Goal: Task Accomplishment & Management: Use online tool/utility

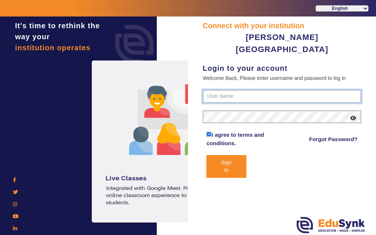
type input "7685859009"
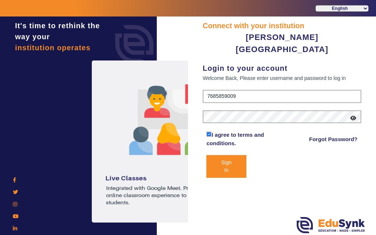
click at [228, 155] on button "Sign In" at bounding box center [226, 166] width 40 height 23
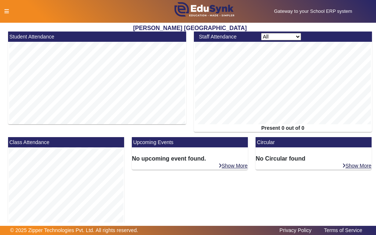
click at [6, 11] on icon at bounding box center [6, 11] width 4 height 5
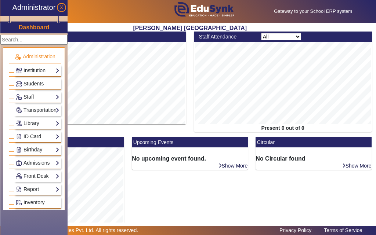
click at [28, 85] on span "Students" at bounding box center [33, 84] width 20 height 6
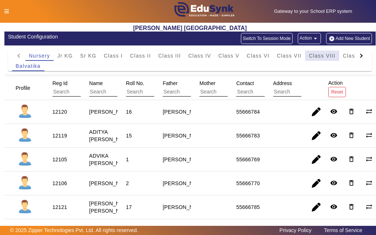
click at [315, 57] on span "Class VIII" at bounding box center [322, 55] width 26 height 5
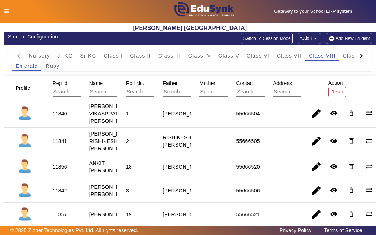
click at [53, 67] on span "Ruby" at bounding box center [53, 65] width 14 height 5
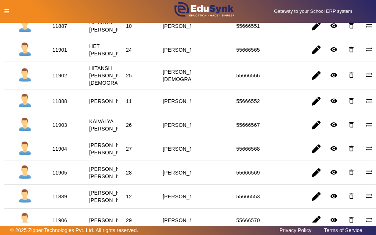
scroll to position [404, 0]
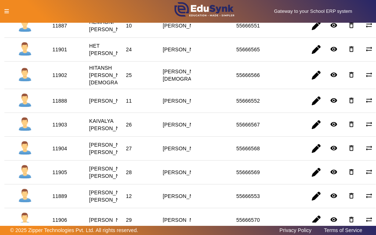
click at [4, 12] on icon at bounding box center [6, 11] width 4 height 5
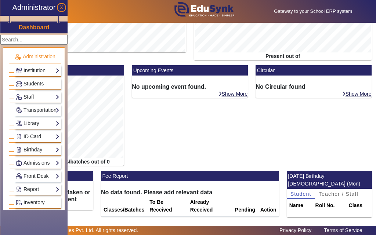
scroll to position [92, 0]
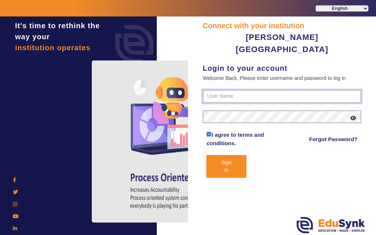
type input "7685859009"
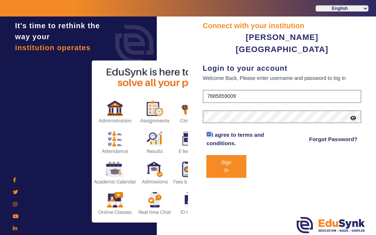
click at [224, 155] on button "Sign In" at bounding box center [226, 166] width 40 height 23
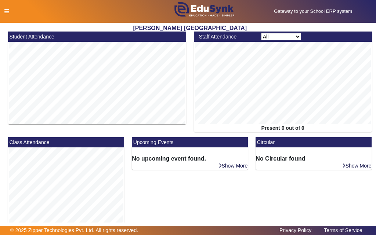
click at [7, 11] on icon at bounding box center [6, 11] width 4 height 5
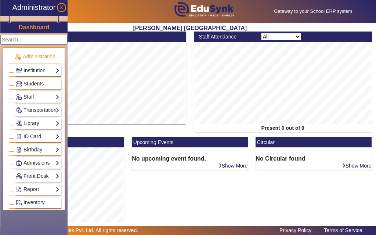
click at [32, 84] on span "Students" at bounding box center [33, 84] width 20 height 6
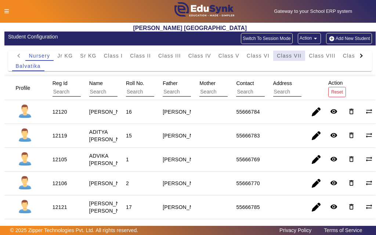
click at [292, 58] on span "Class VII" at bounding box center [289, 55] width 25 height 5
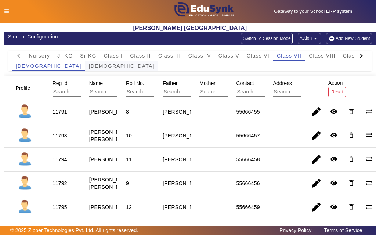
click at [89, 68] on span "[DEMOGRAPHIC_DATA]" at bounding box center [122, 65] width 66 height 5
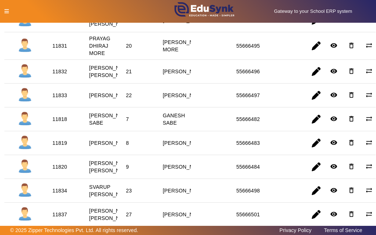
scroll to position [587, 0]
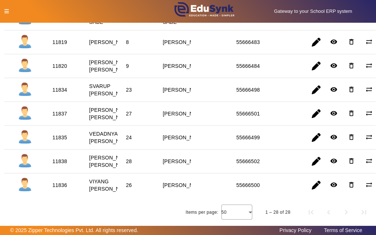
click at [57, 46] on div "11819" at bounding box center [59, 42] width 15 height 7
copy div "11819"
click at [8, 11] on icon at bounding box center [6, 11] width 4 height 5
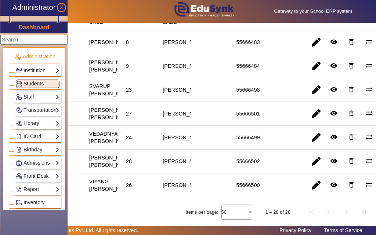
click at [32, 123] on link "Library" at bounding box center [38, 123] width 44 height 8
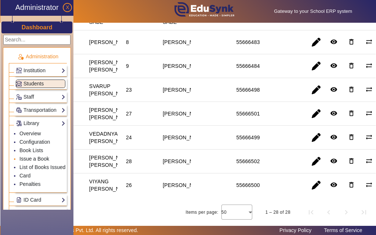
click at [35, 158] on link "Issue a Book" at bounding box center [34, 159] width 30 height 6
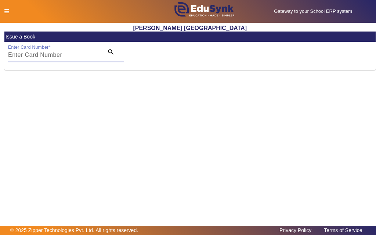
click at [71, 52] on input "Enter Card Number" at bounding box center [53, 55] width 91 height 9
paste input "11819"
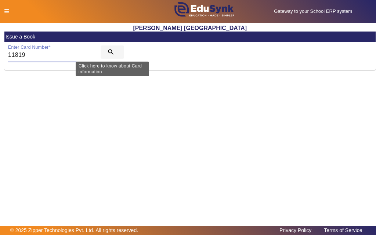
type input "11819"
click at [109, 51] on mat-icon "search" at bounding box center [110, 51] width 7 height 7
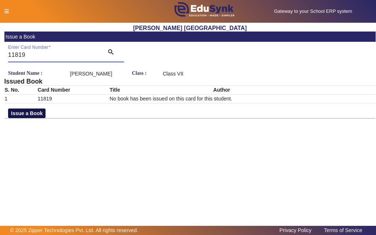
click at [21, 118] on button "Issue a Book" at bounding box center [26, 114] width 37 height 10
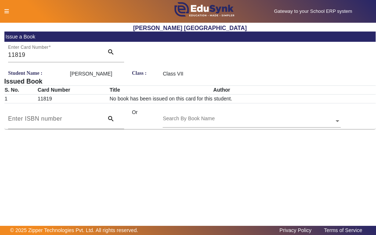
click at [260, 125] on input "text" at bounding box center [252, 122] width 178 height 8
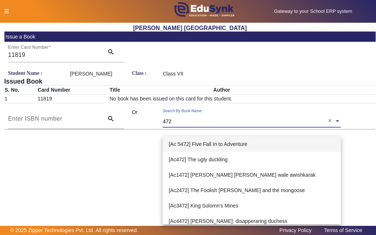
type input "4728"
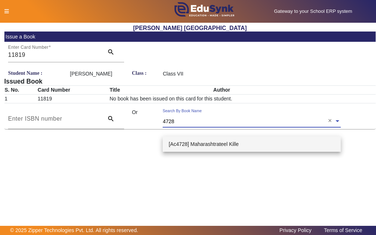
click at [234, 145] on span "[Ac4728] Maharashtrateel Kille" at bounding box center [203, 144] width 70 height 6
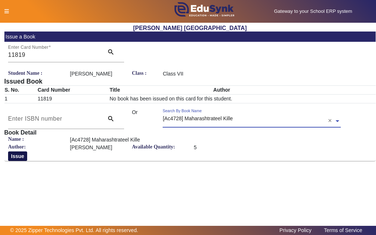
click at [19, 161] on button "Issue" at bounding box center [17, 157] width 19 height 10
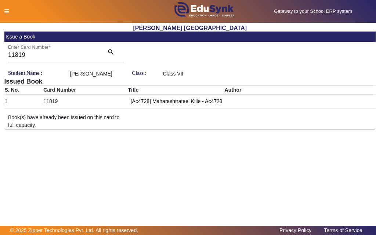
click at [6, 11] on icon at bounding box center [6, 11] width 4 height 5
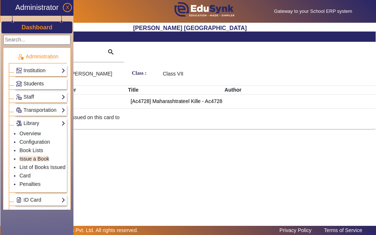
click at [27, 84] on span "Students" at bounding box center [33, 84] width 20 height 6
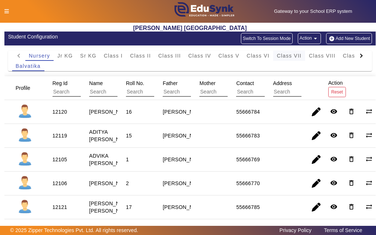
click at [295, 58] on span "Class VII" at bounding box center [289, 55] width 25 height 5
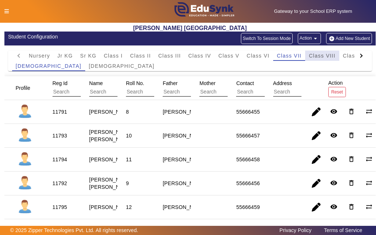
click at [321, 58] on span "Class VIII" at bounding box center [322, 55] width 26 height 5
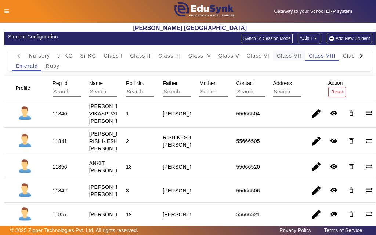
click at [294, 57] on span "Class VII" at bounding box center [289, 55] width 25 height 5
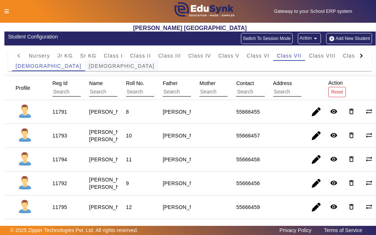
click at [89, 67] on span "[DEMOGRAPHIC_DATA]" at bounding box center [122, 65] width 66 height 5
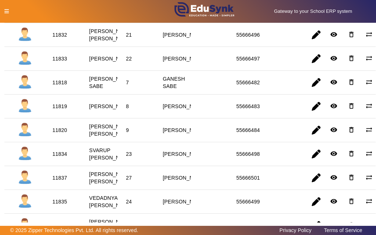
scroll to position [550, 0]
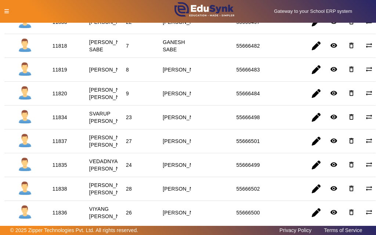
click at [62, 97] on div "11820" at bounding box center [59, 93] width 15 height 7
copy div "11820"
click at [8, 11] on icon at bounding box center [6, 11] width 4 height 5
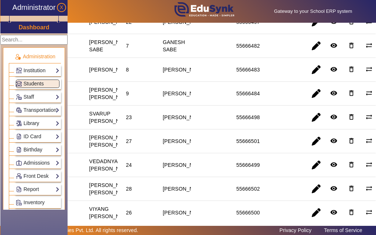
click at [32, 123] on link "Library" at bounding box center [38, 123] width 44 height 8
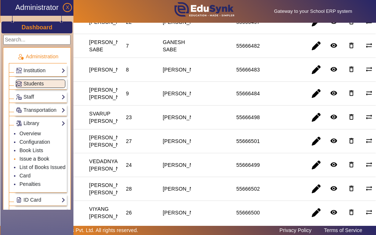
click at [27, 158] on link "Issue a Book" at bounding box center [34, 159] width 30 height 6
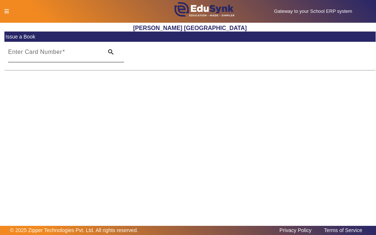
click at [65, 54] on input "Enter Card Number" at bounding box center [53, 55] width 91 height 9
paste input "11820"
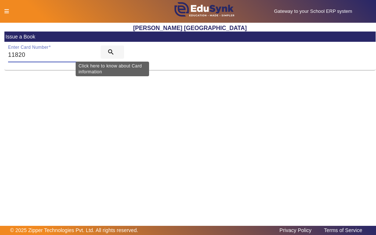
type input "11820"
click at [110, 51] on mat-icon "search" at bounding box center [110, 51] width 7 height 7
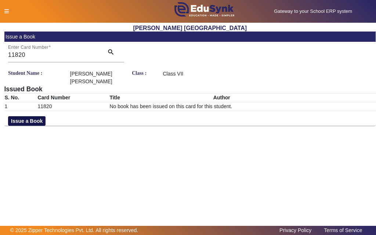
click at [37, 122] on button "Issue a Book" at bounding box center [26, 121] width 37 height 10
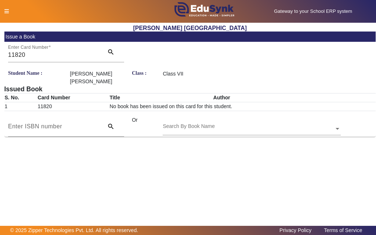
click at [236, 130] on input "text" at bounding box center [252, 129] width 178 height 8
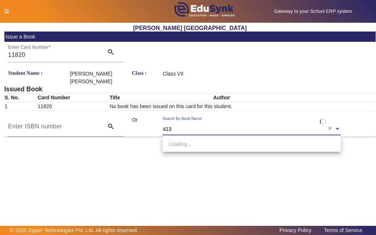
type input "4139"
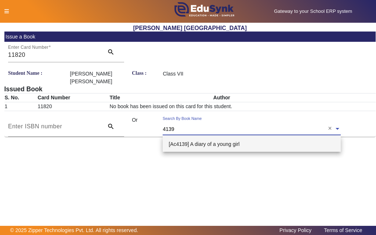
click at [225, 143] on span "[Ac4139] A diary of a young girl" at bounding box center [203, 144] width 71 height 6
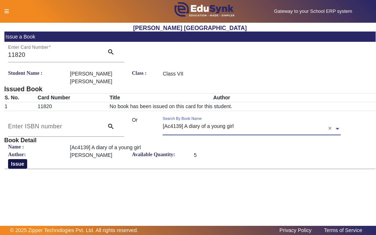
click at [15, 163] on button "Issue" at bounding box center [17, 164] width 19 height 10
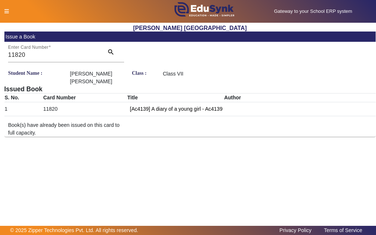
click at [8, 11] on icon at bounding box center [6, 11] width 4 height 5
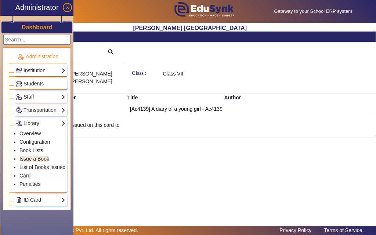
click at [32, 83] on span "Students" at bounding box center [33, 84] width 20 height 6
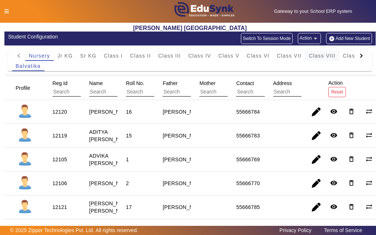
click at [324, 57] on span "Class VIII" at bounding box center [322, 55] width 26 height 5
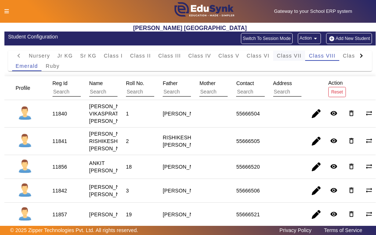
click at [288, 57] on span "Class VII" at bounding box center [289, 55] width 25 height 5
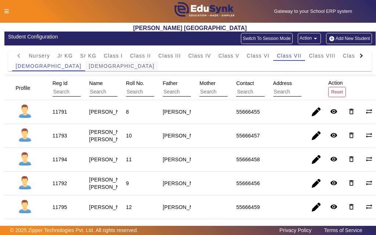
click at [89, 67] on span "[DEMOGRAPHIC_DATA]" at bounding box center [122, 65] width 66 height 5
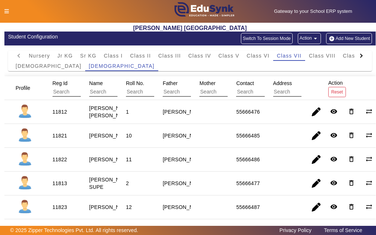
click at [60, 187] on div "11813" at bounding box center [59, 183] width 15 height 7
copy div "11813"
click at [8, 11] on icon at bounding box center [6, 11] width 4 height 5
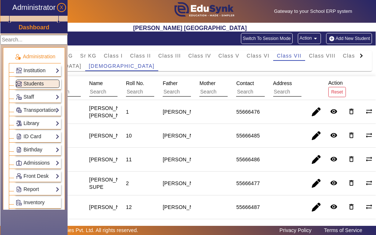
click at [28, 123] on link "Library" at bounding box center [38, 123] width 44 height 8
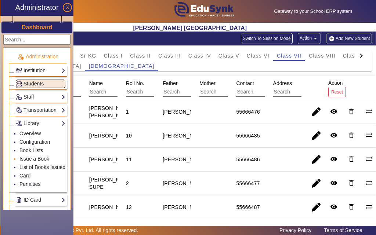
click at [30, 160] on link "Issue a Book" at bounding box center [34, 159] width 30 height 6
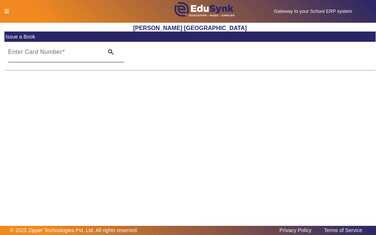
click at [71, 53] on input "Enter Card Number" at bounding box center [53, 55] width 91 height 9
paste input "11813"
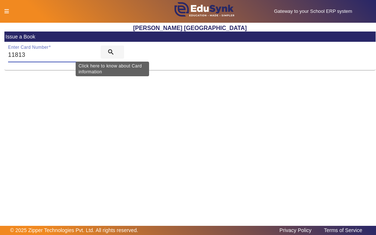
type input "11813"
click at [109, 52] on mat-icon "search" at bounding box center [110, 51] width 7 height 7
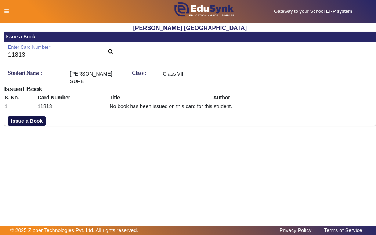
click at [34, 119] on button "Issue a Book" at bounding box center [26, 121] width 37 height 10
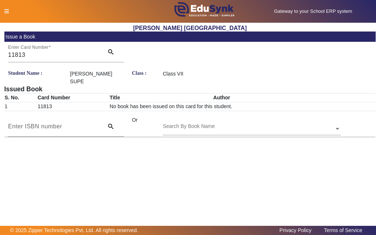
click at [216, 125] on input "text" at bounding box center [252, 129] width 178 height 8
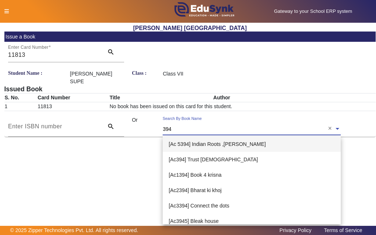
type input "3940"
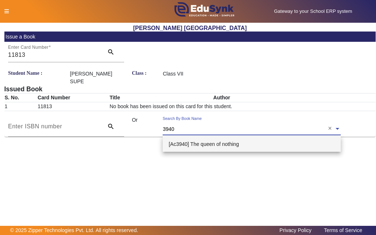
click at [201, 143] on span "[Ac3940] The queen of nothing" at bounding box center [203, 144] width 70 height 6
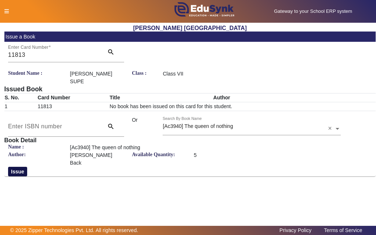
click at [15, 167] on button "Issue" at bounding box center [17, 172] width 19 height 10
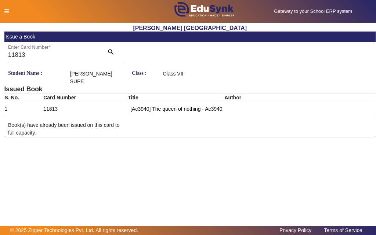
click at [7, 13] on icon at bounding box center [6, 11] width 4 height 5
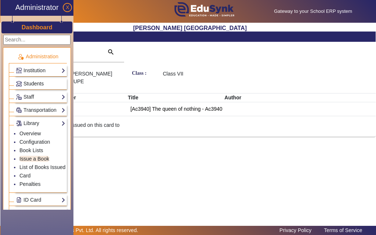
click at [29, 83] on span "Students" at bounding box center [33, 84] width 20 height 6
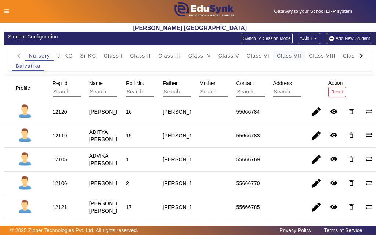
click at [291, 55] on span "Class VII" at bounding box center [289, 55] width 25 height 5
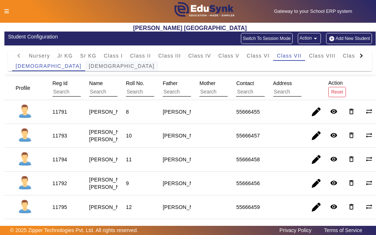
click at [89, 69] on span "[DEMOGRAPHIC_DATA]" at bounding box center [122, 65] width 66 height 5
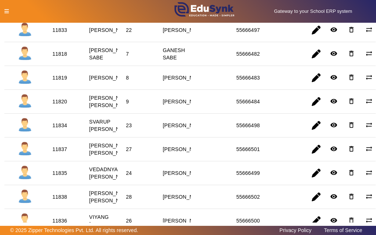
scroll to position [550, 0]
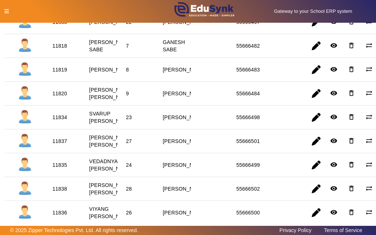
click at [59, 50] on div "11818" at bounding box center [59, 45] width 15 height 7
copy div "11818"
click at [8, 11] on icon at bounding box center [6, 11] width 4 height 5
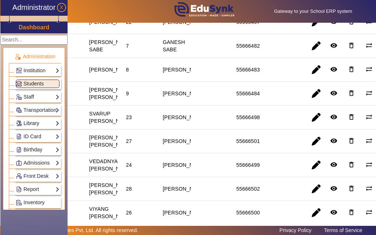
click at [34, 123] on link "Library" at bounding box center [38, 123] width 44 height 8
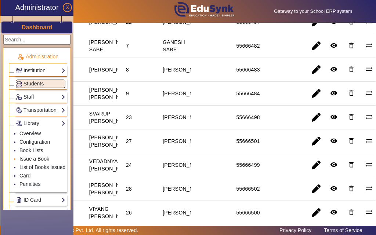
click at [35, 161] on link "Issue a Book" at bounding box center [34, 159] width 30 height 6
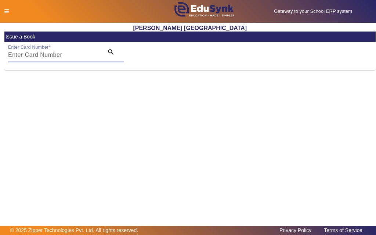
click at [65, 56] on input "Enter Card Number" at bounding box center [53, 55] width 91 height 9
paste input "11818"
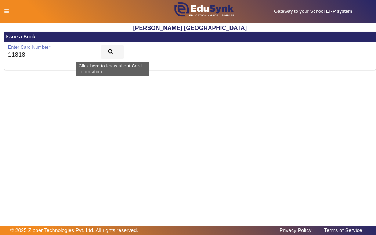
type input "11818"
click at [109, 51] on mat-icon "search" at bounding box center [110, 51] width 7 height 7
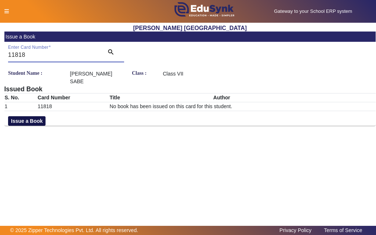
click at [39, 121] on button "Issue a Book" at bounding box center [26, 121] width 37 height 10
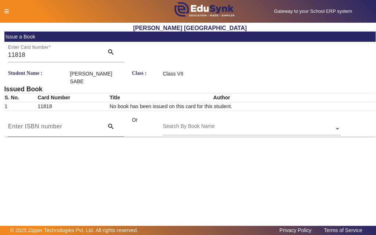
click at [230, 125] on input "text" at bounding box center [252, 129] width 178 height 8
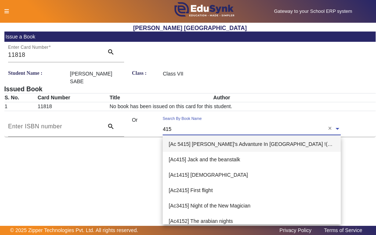
type input "4159"
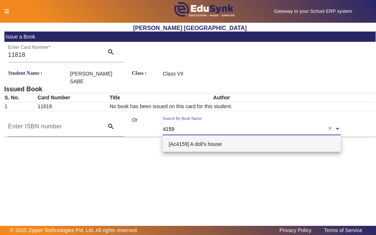
click at [212, 144] on span "[Ac4159] A doll's house" at bounding box center [194, 144] width 53 height 6
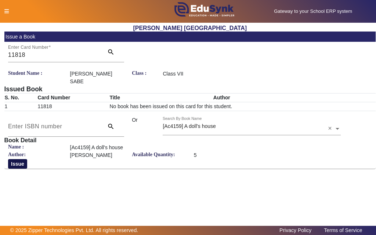
click at [19, 164] on button "Issue" at bounding box center [17, 164] width 19 height 10
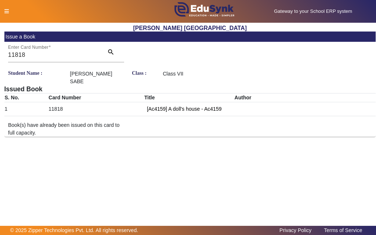
click at [8, 11] on icon at bounding box center [6, 11] width 4 height 5
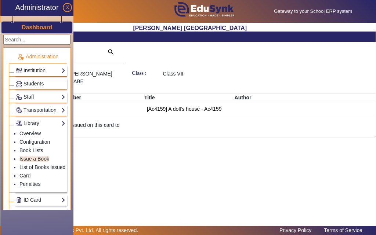
click at [38, 83] on span "Students" at bounding box center [33, 84] width 20 height 6
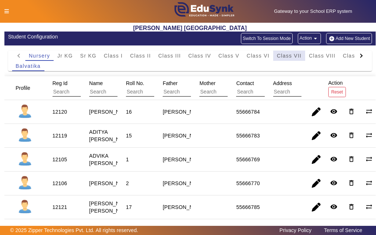
click at [291, 56] on span "Class VII" at bounding box center [289, 55] width 25 height 5
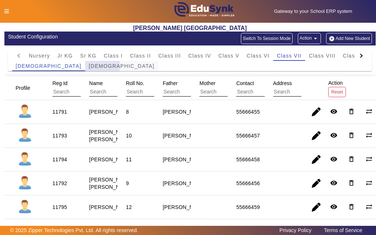
click at [89, 66] on span "[DEMOGRAPHIC_DATA]" at bounding box center [122, 65] width 66 height 5
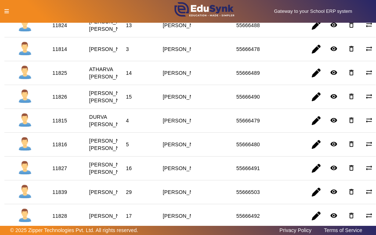
scroll to position [220, 0]
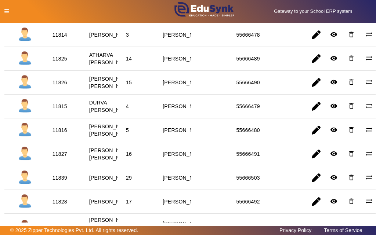
click at [62, 110] on div "11815" at bounding box center [59, 106] width 15 height 7
copy div "11815"
click at [7, 12] on icon at bounding box center [6, 11] width 4 height 5
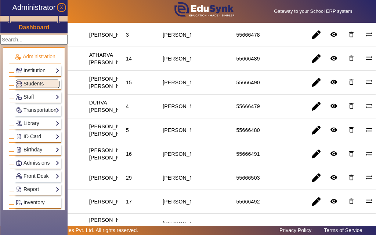
click at [33, 122] on link "Library" at bounding box center [38, 123] width 44 height 8
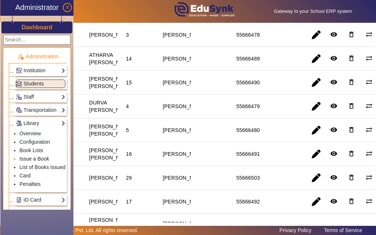
click at [32, 159] on link "Issue a Book" at bounding box center [34, 159] width 30 height 6
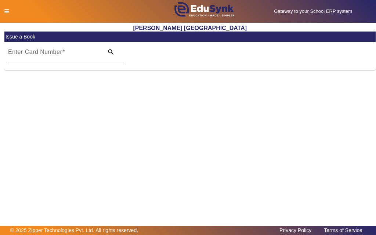
click at [65, 50] on div "Enter Card Number" at bounding box center [53, 52] width 91 height 21
paste input "11815"
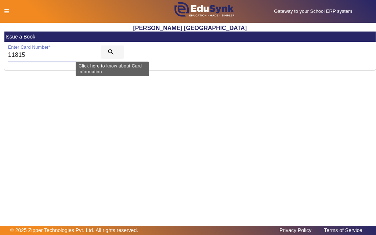
type input "11815"
click at [111, 51] on mat-icon "search" at bounding box center [110, 51] width 7 height 7
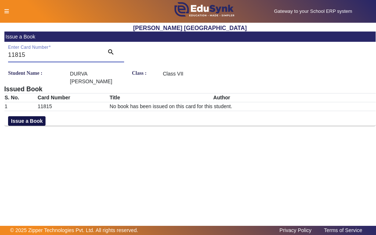
click at [21, 116] on button "Issue a Book" at bounding box center [26, 121] width 37 height 10
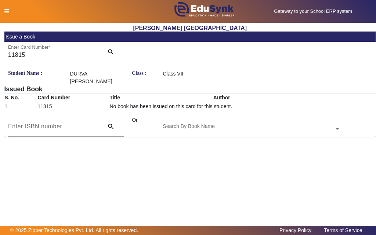
click at [227, 125] on input "text" at bounding box center [252, 129] width 178 height 8
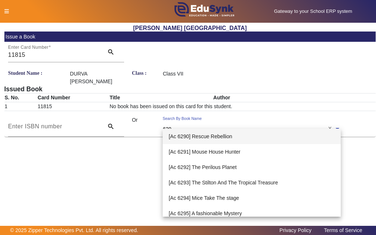
type input "6293"
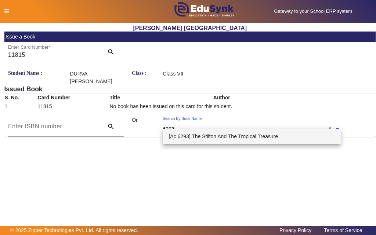
click at [227, 135] on span "[Ac 6293] The Stilton And The Tropical Treasure" at bounding box center [222, 137] width 109 height 6
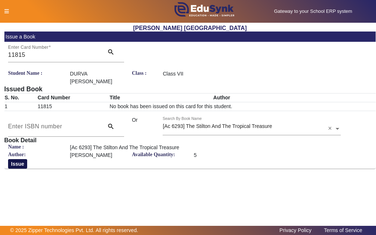
click at [18, 159] on button "Issue" at bounding box center [17, 164] width 19 height 10
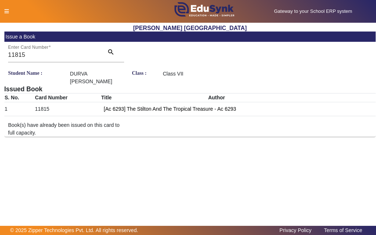
click at [6, 11] on icon at bounding box center [6, 11] width 4 height 5
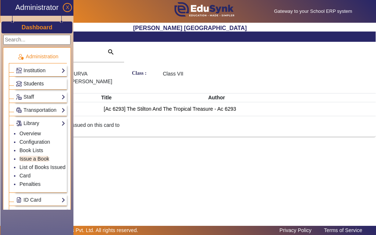
click at [28, 84] on span "Students" at bounding box center [33, 84] width 20 height 6
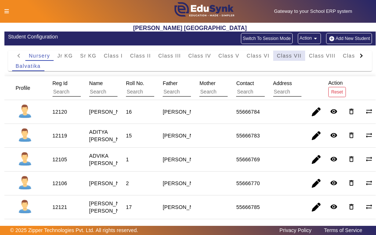
click at [280, 57] on span "Class VII" at bounding box center [289, 55] width 25 height 5
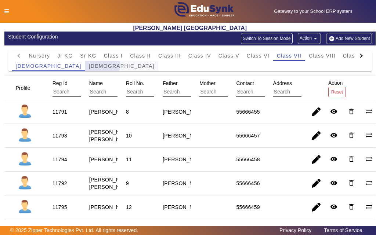
click at [89, 65] on span "[DEMOGRAPHIC_DATA]" at bounding box center [122, 65] width 66 height 5
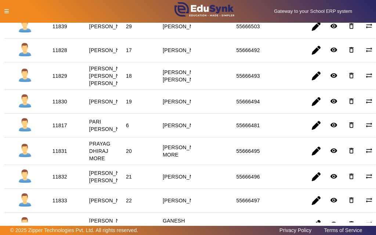
scroll to position [404, 0]
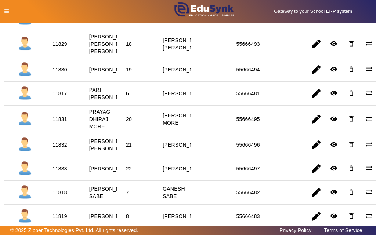
click at [61, 97] on div "11817" at bounding box center [59, 93] width 15 height 7
copy div "11817"
click at [6, 11] on icon at bounding box center [6, 11] width 4 height 5
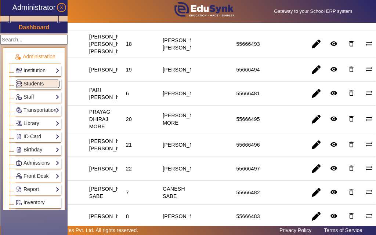
click at [29, 123] on link "Library" at bounding box center [38, 123] width 44 height 8
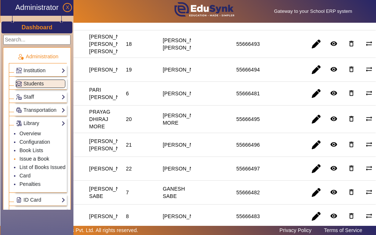
click at [35, 158] on link "Issue a Book" at bounding box center [34, 159] width 30 height 6
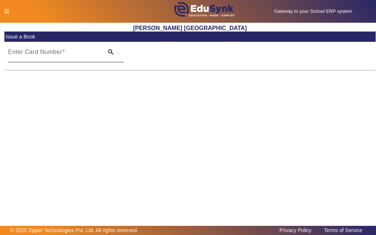
click at [68, 57] on input "Enter Card Number" at bounding box center [53, 55] width 91 height 9
paste input "11817"
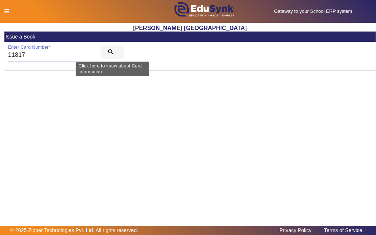
type input "11817"
click at [111, 53] on mat-icon "search" at bounding box center [110, 51] width 7 height 7
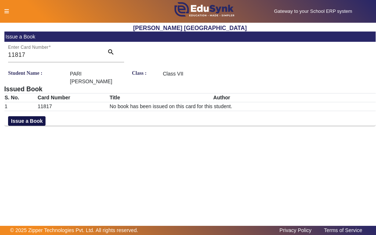
click at [40, 116] on button "Issue a Book" at bounding box center [26, 121] width 37 height 10
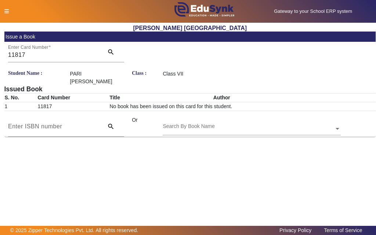
click at [227, 116] on div "Search By Book Name" at bounding box center [248, 120] width 171 height 8
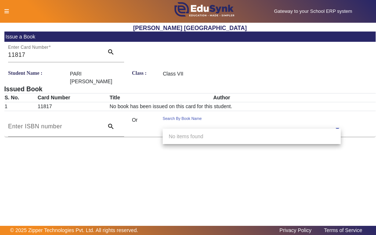
type input "4"
type input "3440"
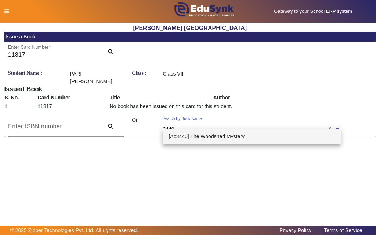
click at [207, 136] on span "[Ac3440] The Woodshed Mystery" at bounding box center [206, 137] width 76 height 6
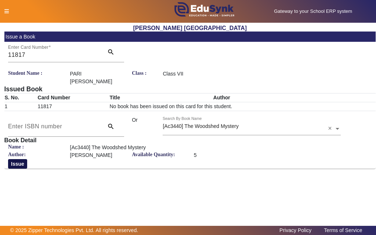
click at [16, 166] on button "Issue" at bounding box center [17, 164] width 19 height 10
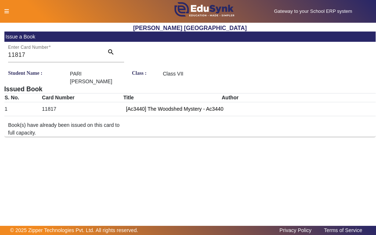
click at [5, 10] on icon at bounding box center [6, 11] width 4 height 5
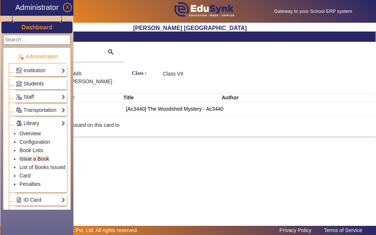
click at [30, 81] on span "Students" at bounding box center [33, 84] width 20 height 6
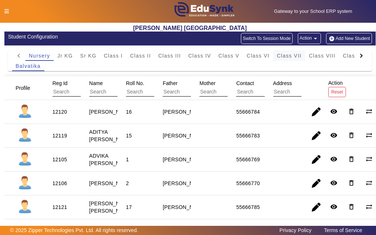
click at [290, 56] on span "Class VII" at bounding box center [289, 55] width 25 height 5
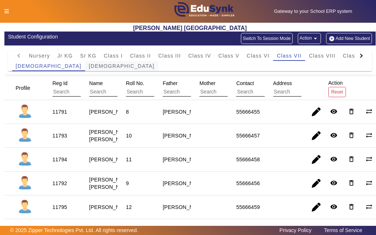
click at [89, 66] on span "[DEMOGRAPHIC_DATA]" at bounding box center [122, 65] width 66 height 5
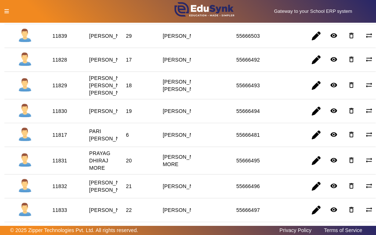
scroll to position [367, 0]
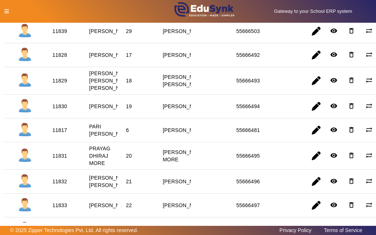
click at [60, 110] on div "11830" at bounding box center [59, 106] width 15 height 7
copy div "11830"
click at [4, 11] on icon at bounding box center [6, 11] width 4 height 5
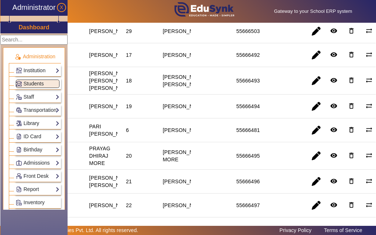
click at [33, 124] on link "Library" at bounding box center [38, 123] width 44 height 8
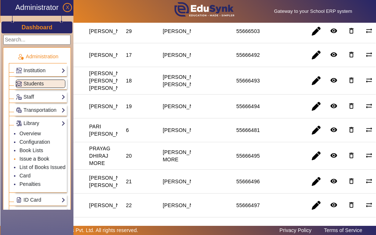
click at [35, 159] on link "Issue a Book" at bounding box center [34, 159] width 30 height 6
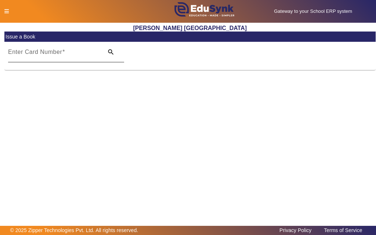
click at [85, 58] on input "Enter Card Number" at bounding box center [53, 55] width 91 height 9
paste input "11830"
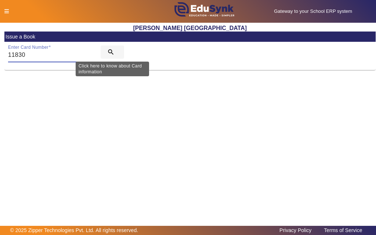
type input "11830"
click at [109, 51] on mat-icon "search" at bounding box center [110, 51] width 7 height 7
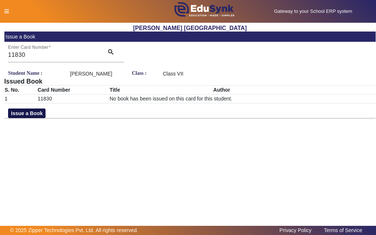
click at [32, 118] on button "Issue a Book" at bounding box center [26, 114] width 37 height 10
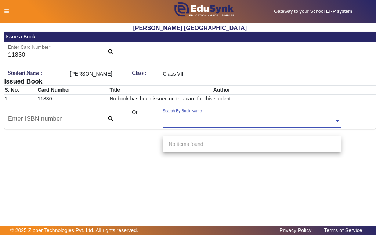
click at [236, 117] on div "Search By Book Name" at bounding box center [248, 113] width 171 height 8
type input "4143"
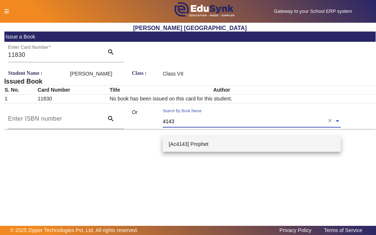
click at [195, 145] on span "[Ac4143] Prophet" at bounding box center [188, 144] width 40 height 6
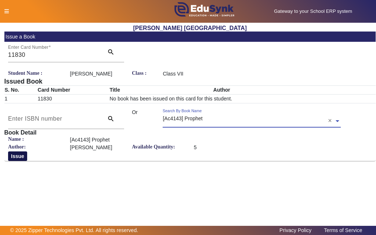
click at [21, 161] on button "Issue" at bounding box center [17, 157] width 19 height 10
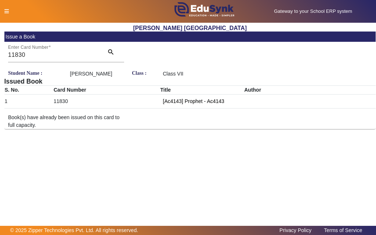
click at [6, 11] on icon at bounding box center [6, 11] width 4 height 5
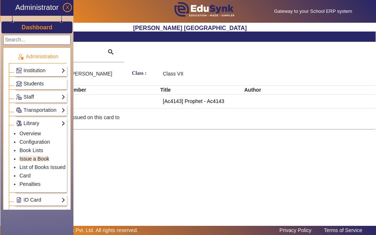
click at [32, 84] on span "Students" at bounding box center [33, 84] width 20 height 6
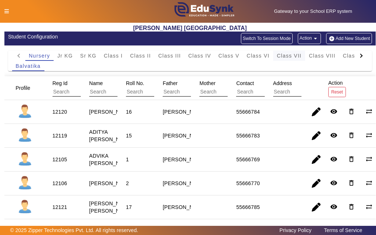
click at [287, 57] on span "Class VII" at bounding box center [289, 55] width 25 height 5
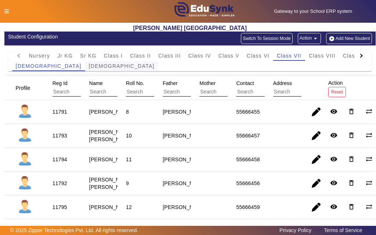
click at [89, 66] on span "[DEMOGRAPHIC_DATA]" at bounding box center [122, 65] width 66 height 5
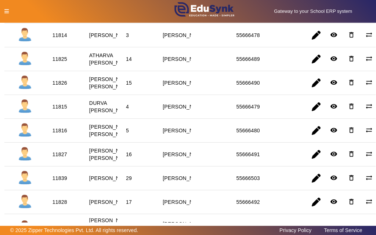
scroll to position [220, 0]
click at [59, 62] on div "11825" at bounding box center [59, 58] width 15 height 7
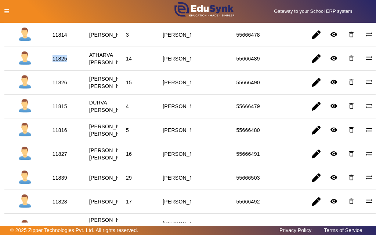
click at [59, 62] on div "11825" at bounding box center [59, 58] width 15 height 7
copy div "11825"
click at [7, 10] on icon at bounding box center [6, 11] width 4 height 5
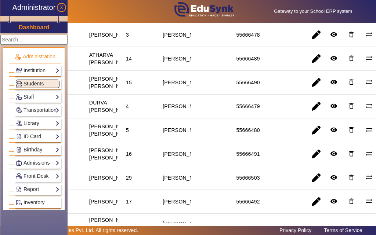
click at [33, 123] on link "Library" at bounding box center [38, 123] width 44 height 8
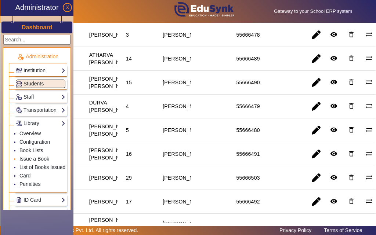
click at [40, 158] on link "Issue a Book" at bounding box center [34, 159] width 30 height 6
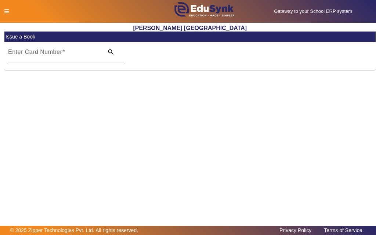
click at [98, 58] on input "Enter Card Number" at bounding box center [53, 55] width 91 height 9
paste input "11825"
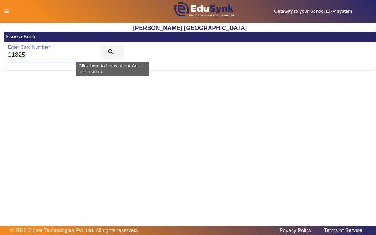
type input "11825"
click at [111, 50] on mat-icon "search" at bounding box center [110, 51] width 7 height 7
click at [110, 52] on mat-icon "search" at bounding box center [110, 51] width 7 height 7
click at [110, 50] on mat-icon "search" at bounding box center [110, 51] width 7 height 7
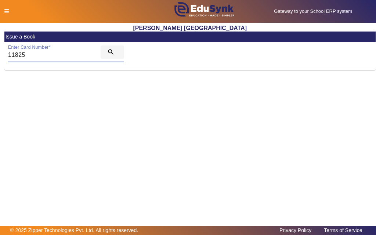
click at [110, 50] on mat-icon "search" at bounding box center [110, 51] width 7 height 7
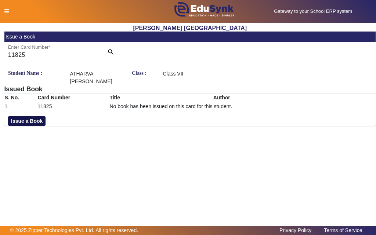
click at [33, 119] on button "Issue a Book" at bounding box center [26, 121] width 37 height 10
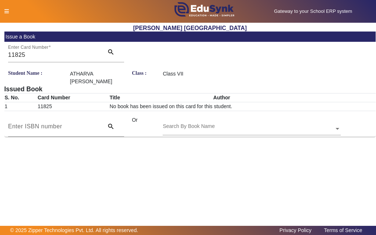
click at [245, 123] on div "Search By Book Name" at bounding box center [248, 120] width 171 height 8
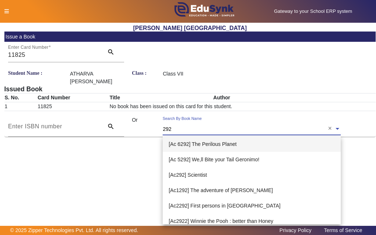
type input "2929"
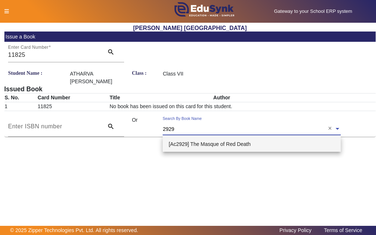
click at [243, 145] on span "[Ac2929] The Masque of Red Death" at bounding box center [209, 144] width 82 height 6
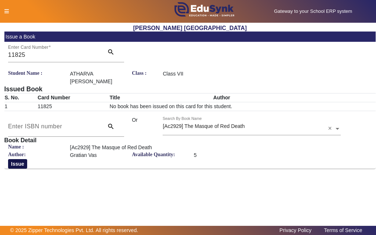
click at [15, 165] on button "Issue" at bounding box center [17, 164] width 19 height 10
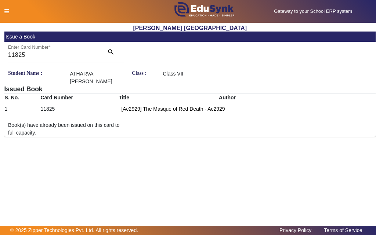
click at [6, 11] on icon at bounding box center [6, 11] width 4 height 5
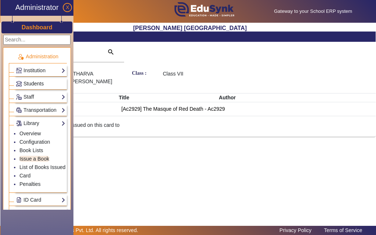
click at [27, 85] on span "Students" at bounding box center [33, 84] width 20 height 6
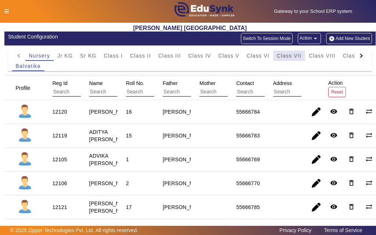
click at [298, 56] on span "Class VII" at bounding box center [289, 55] width 25 height 5
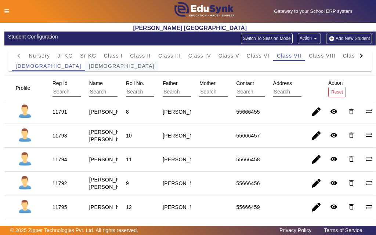
click at [89, 65] on span "[DEMOGRAPHIC_DATA]" at bounding box center [122, 65] width 66 height 5
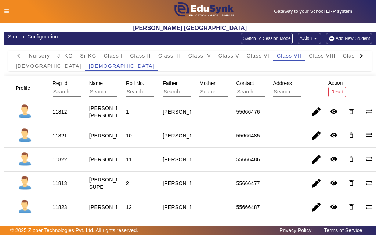
click at [57, 114] on div "11812" at bounding box center [59, 111] width 15 height 7
copy div "11812"
click at [8, 11] on icon at bounding box center [6, 11] width 4 height 5
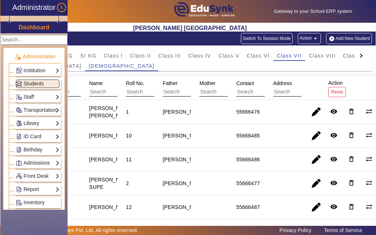
click at [30, 124] on link "Library" at bounding box center [38, 123] width 44 height 8
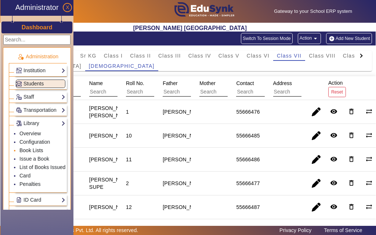
click at [33, 150] on link "Book Lists" at bounding box center [31, 150] width 24 height 6
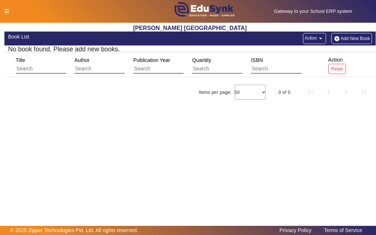
click at [7, 12] on icon at bounding box center [6, 11] width 4 height 5
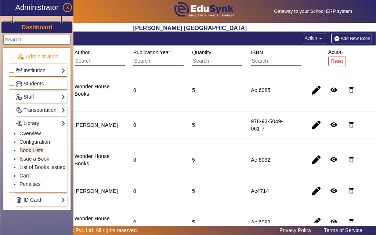
click at [30, 122] on link "Library" at bounding box center [41, 123] width 50 height 8
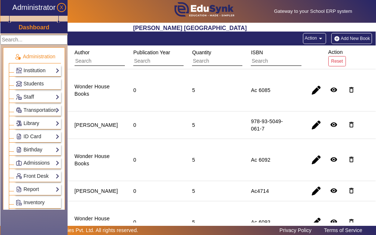
click at [34, 123] on link "Library" at bounding box center [38, 123] width 44 height 8
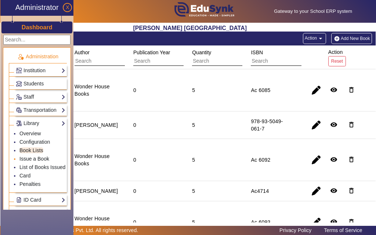
click at [37, 159] on link "Issue a Book" at bounding box center [34, 159] width 30 height 6
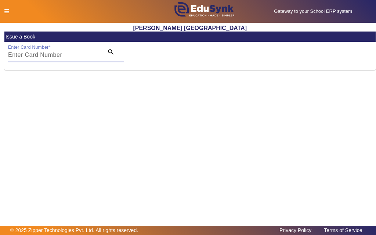
click at [88, 54] on input "Enter Card Number" at bounding box center [53, 55] width 91 height 9
paste input "11812"
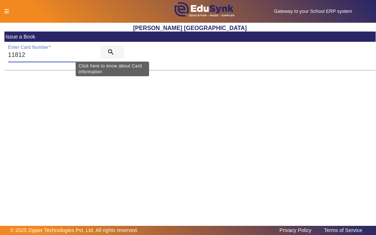
type input "11812"
click at [109, 50] on mat-icon "search" at bounding box center [110, 51] width 7 height 7
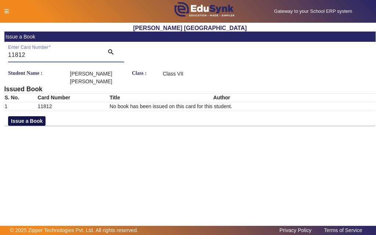
click at [36, 121] on button "Issue a Book" at bounding box center [26, 121] width 37 height 10
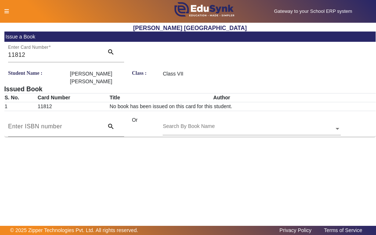
click at [241, 132] on input "text" at bounding box center [252, 129] width 178 height 8
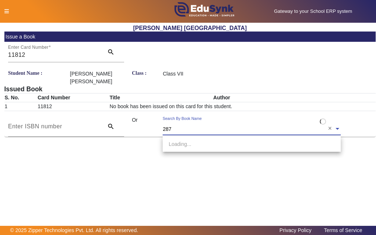
type input "2879"
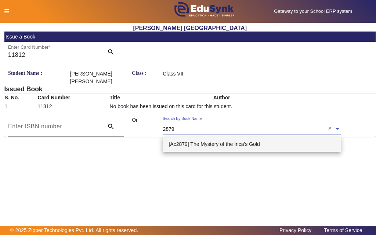
click at [200, 146] on span "[Ac2879] The Mystery of the Inca's Gold" at bounding box center [213, 144] width 91 height 6
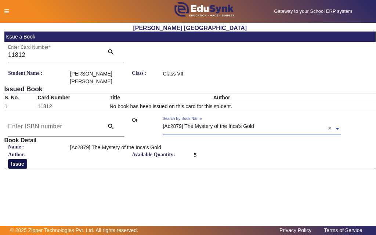
click at [23, 165] on button "Issue" at bounding box center [17, 164] width 19 height 10
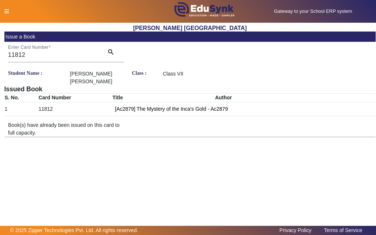
click at [7, 8] on div at bounding box center [78, 12] width 156 height 8
click at [6, 11] on icon at bounding box center [6, 11] width 4 height 5
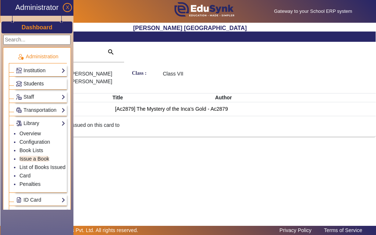
click at [30, 84] on span "Students" at bounding box center [33, 84] width 20 height 6
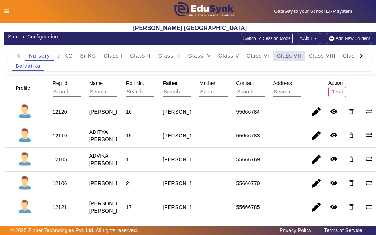
click at [288, 57] on span "Class VII" at bounding box center [289, 55] width 25 height 5
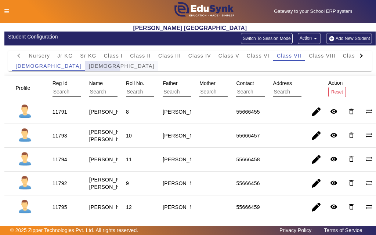
click at [89, 67] on span "[DEMOGRAPHIC_DATA]" at bounding box center [122, 65] width 66 height 5
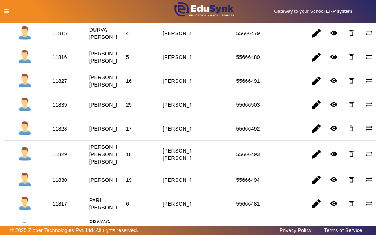
scroll to position [294, 0]
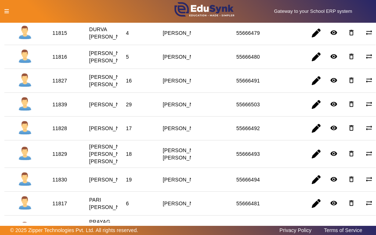
click at [58, 61] on div "11816" at bounding box center [59, 56] width 15 height 7
click at [8, 12] on icon at bounding box center [6, 11] width 4 height 5
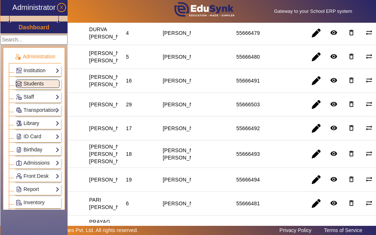
click at [38, 126] on link "Library" at bounding box center [38, 123] width 44 height 8
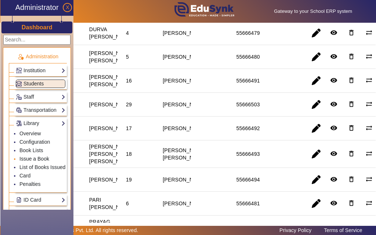
click at [38, 159] on link "Issue a Book" at bounding box center [34, 159] width 30 height 6
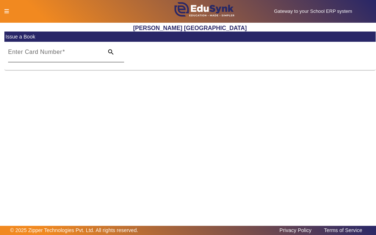
click at [70, 56] on input "Enter Card Number" at bounding box center [53, 55] width 91 height 9
paste input "11816"
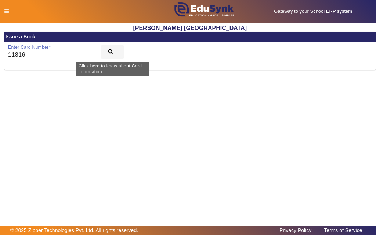
type input "11816"
click at [111, 51] on mat-icon "search" at bounding box center [110, 51] width 7 height 7
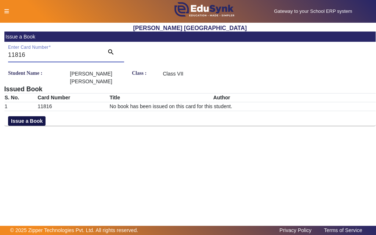
click at [38, 119] on button "Issue a Book" at bounding box center [26, 121] width 37 height 10
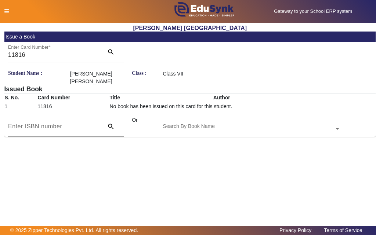
click at [238, 127] on input "text" at bounding box center [252, 129] width 178 height 8
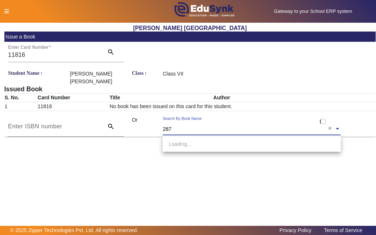
type input "2878"
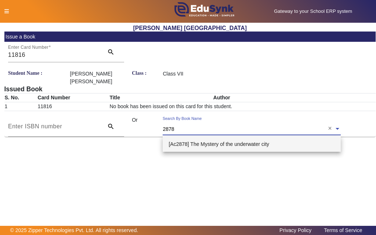
click at [210, 144] on span "[Ac2878] The Mystery of the underwater city" at bounding box center [218, 144] width 101 height 6
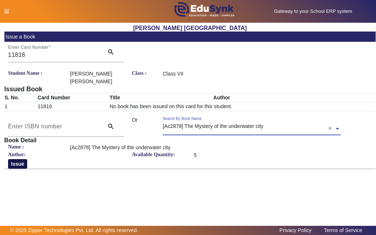
click at [23, 165] on button "Issue" at bounding box center [17, 164] width 19 height 10
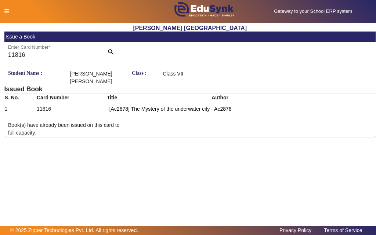
click at [6, 11] on icon at bounding box center [6, 11] width 4 height 5
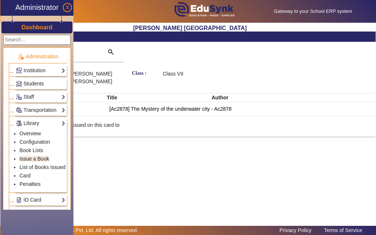
click at [32, 84] on span "Students" at bounding box center [33, 84] width 20 height 6
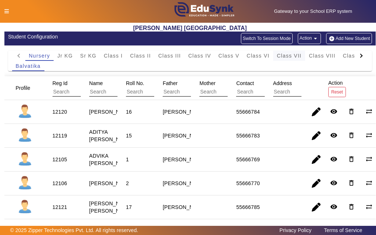
click at [281, 57] on span "Class VII" at bounding box center [289, 55] width 25 height 5
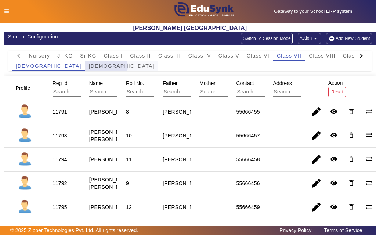
click at [89, 66] on span "[DEMOGRAPHIC_DATA]" at bounding box center [122, 65] width 66 height 5
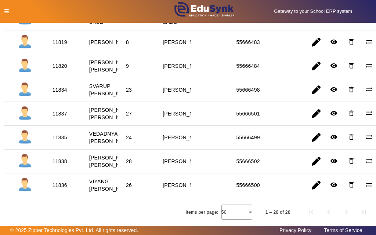
scroll to position [660, 0]
click at [57, 165] on div "11838" at bounding box center [59, 161] width 15 height 7
click at [5, 11] on icon at bounding box center [6, 11] width 4 height 5
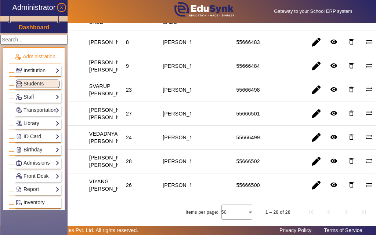
click at [34, 123] on link "Library" at bounding box center [38, 123] width 44 height 8
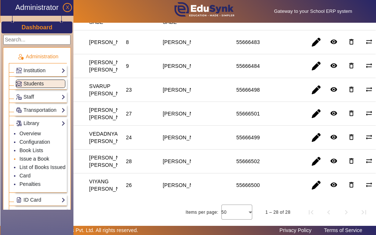
click at [32, 160] on link "Issue a Book" at bounding box center [34, 159] width 30 height 6
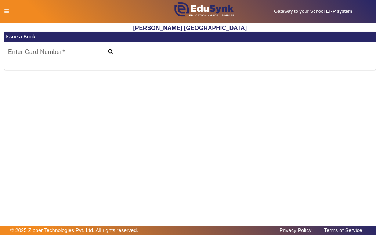
click at [66, 56] on input "Enter Card Number" at bounding box center [53, 55] width 91 height 9
paste input "11838"
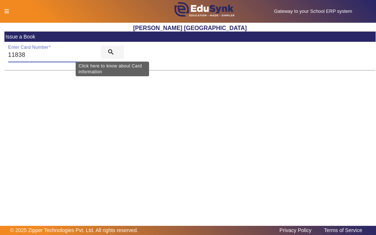
type input "11838"
click at [110, 52] on mat-icon "search" at bounding box center [110, 51] width 7 height 7
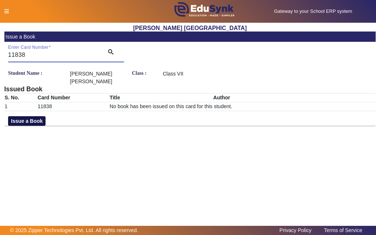
click at [34, 121] on button "Issue a Book" at bounding box center [26, 121] width 37 height 10
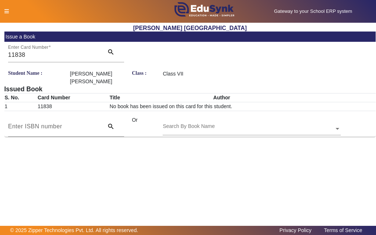
click at [216, 129] on input "text" at bounding box center [252, 129] width 178 height 8
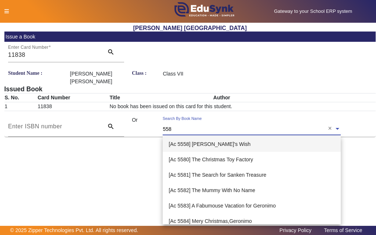
type input "5586"
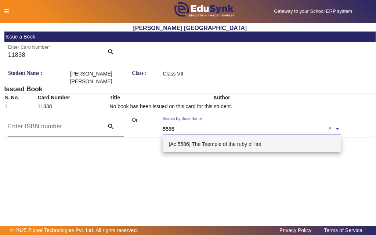
click at [227, 145] on span "[Ac 5586] The Teemple of the ruby of fire" at bounding box center [214, 144] width 92 height 6
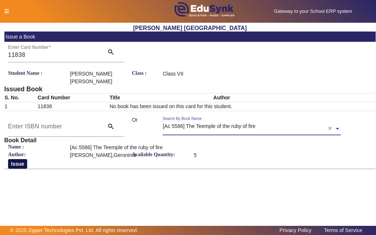
click at [19, 165] on button "Issue" at bounding box center [17, 164] width 19 height 10
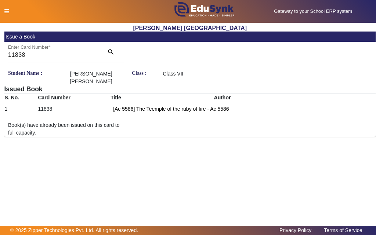
click at [5, 10] on icon at bounding box center [6, 11] width 4 height 5
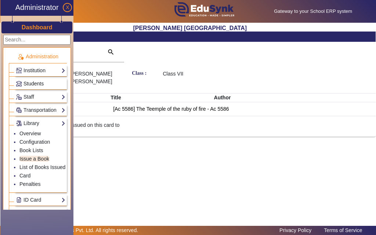
click at [29, 85] on span "Students" at bounding box center [33, 84] width 20 height 6
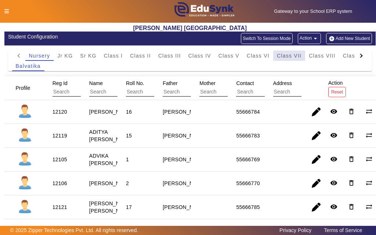
click at [291, 55] on span "Class VII" at bounding box center [289, 55] width 25 height 5
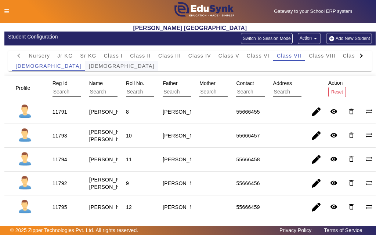
click at [89, 66] on span "[DEMOGRAPHIC_DATA]" at bounding box center [122, 65] width 66 height 5
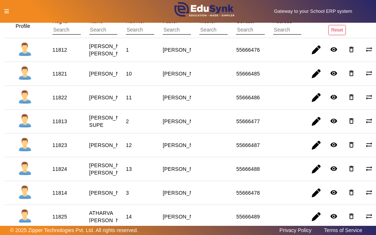
scroll to position [73, 0]
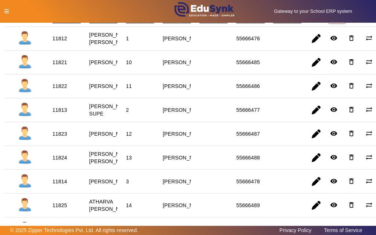
click at [61, 90] on div "11822" at bounding box center [59, 86] width 15 height 7
click at [6, 12] on icon at bounding box center [6, 11] width 4 height 5
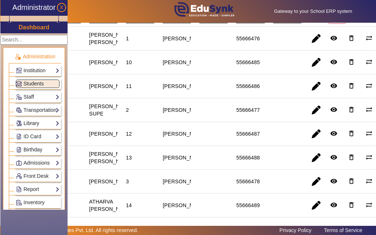
click at [32, 123] on link "Library" at bounding box center [38, 123] width 44 height 8
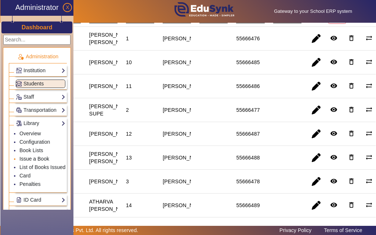
click at [29, 159] on link "Issue a Book" at bounding box center [34, 159] width 30 height 6
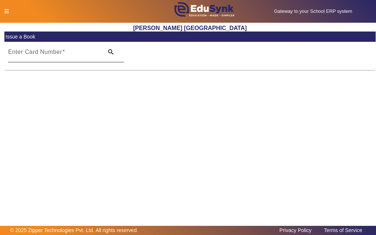
click at [64, 54] on span at bounding box center [63, 52] width 3 height 6
click at [64, 54] on input "Enter Card Number" at bounding box center [53, 55] width 91 height 9
paste input "11822"
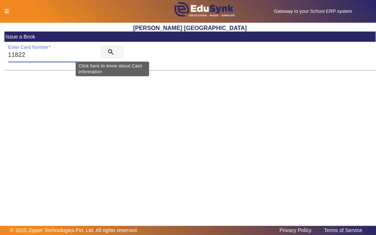
type input "11822"
click at [108, 51] on mat-icon "search" at bounding box center [110, 51] width 7 height 7
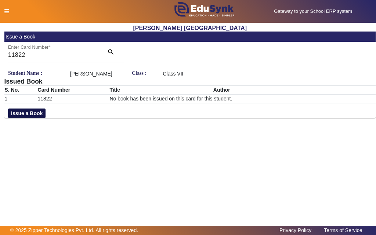
click at [24, 118] on button "Issue a Book" at bounding box center [26, 114] width 37 height 10
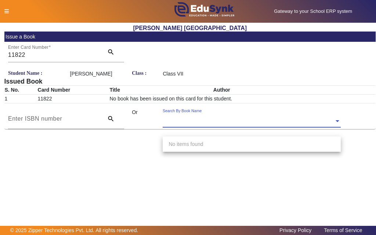
click at [231, 117] on div "Search By Book Name" at bounding box center [248, 113] width 171 height 8
type input "3941"
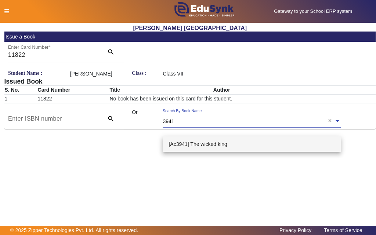
click at [216, 145] on span "[Ac3941] The wicked king" at bounding box center [197, 144] width 58 height 6
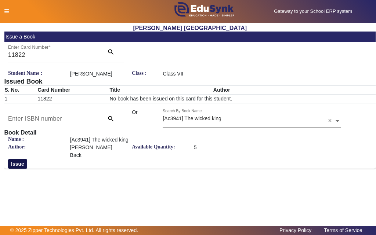
click at [16, 164] on button "Issue" at bounding box center [17, 164] width 19 height 10
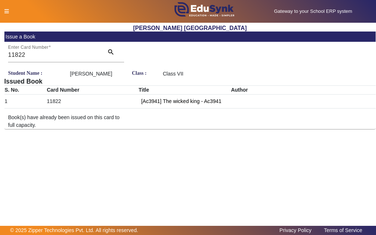
click at [6, 13] on icon at bounding box center [6, 11] width 4 height 5
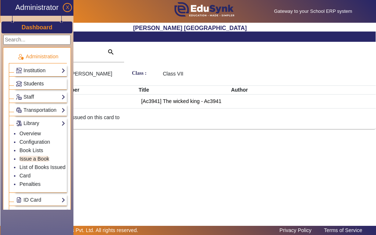
click at [31, 84] on span "Students" at bounding box center [33, 84] width 20 height 6
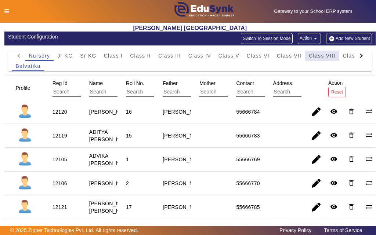
click at [315, 56] on span "Class VIII" at bounding box center [322, 55] width 26 height 5
